Goal: Check status

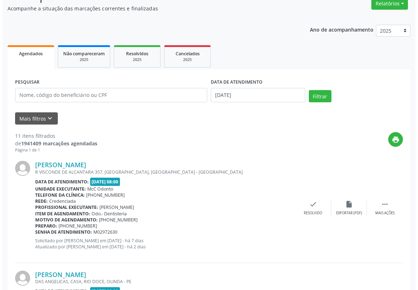
scroll to position [65, 0]
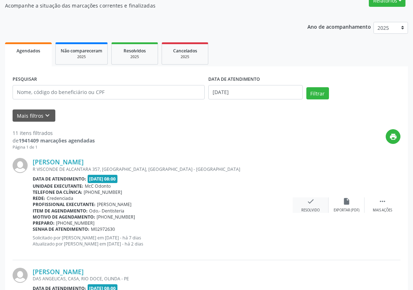
click at [307, 200] on icon "check" at bounding box center [311, 202] width 8 height 8
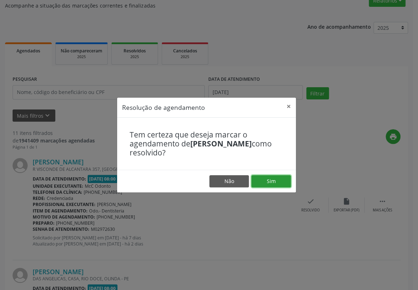
click at [265, 179] on button "Sim" at bounding box center [271, 181] width 40 height 12
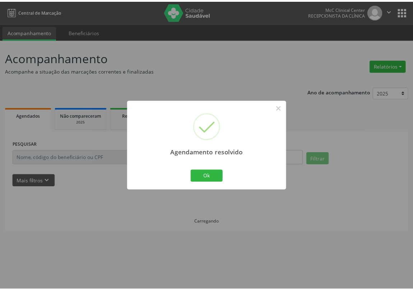
scroll to position [0, 0]
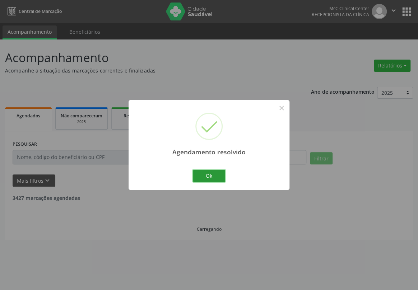
drag, startPoint x: 203, startPoint y: 177, endPoint x: 240, endPoint y: 82, distance: 102.2
click at [205, 175] on button "Ok" at bounding box center [209, 176] width 32 height 12
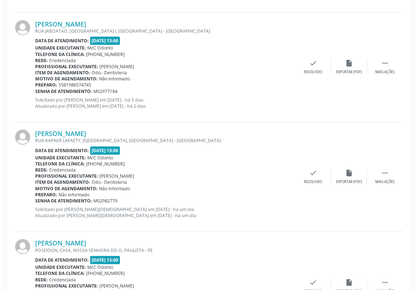
scroll to position [881, 0]
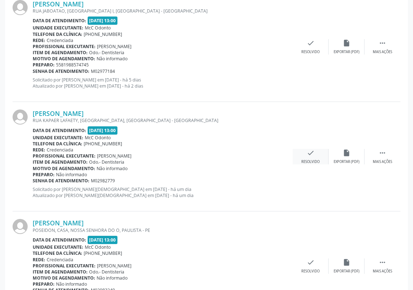
click at [310, 151] on icon "check" at bounding box center [311, 153] width 8 height 8
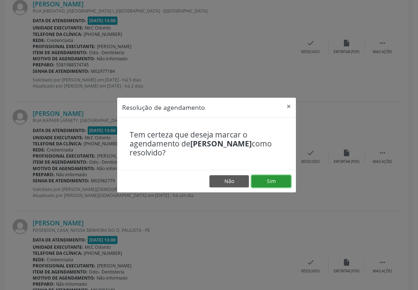
click at [274, 180] on button "Sim" at bounding box center [271, 181] width 40 height 12
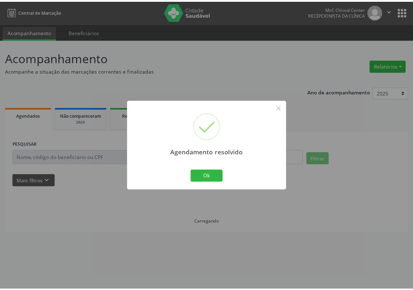
scroll to position [0, 0]
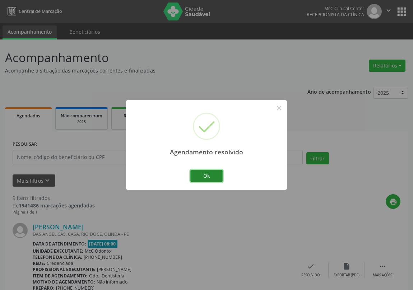
drag, startPoint x: 211, startPoint y: 172, endPoint x: 246, endPoint y: 141, distance: 46.8
click at [220, 168] on div "Ok Cancel" at bounding box center [207, 175] width 36 height 15
drag, startPoint x: 208, startPoint y: 176, endPoint x: 257, endPoint y: 95, distance: 94.4
click at [209, 175] on button "Ok" at bounding box center [206, 176] width 32 height 12
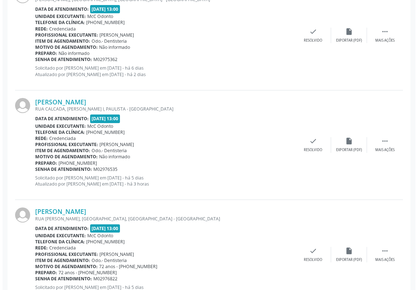
scroll to position [588, 0]
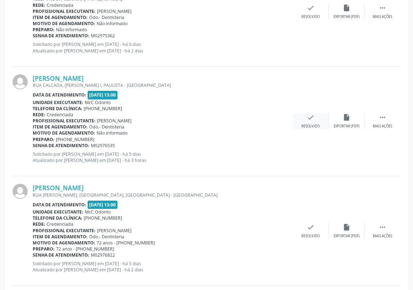
click at [311, 120] on icon "check" at bounding box center [311, 117] width 8 height 8
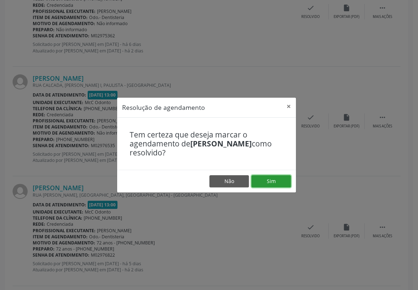
click at [274, 181] on button "Sim" at bounding box center [271, 181] width 40 height 12
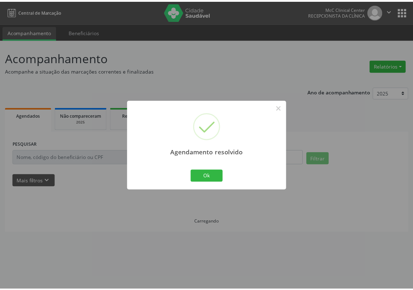
scroll to position [0, 0]
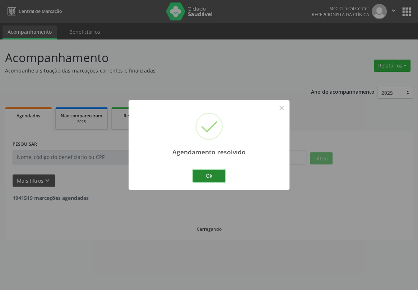
click at [208, 174] on button "Ok" at bounding box center [209, 176] width 32 height 12
